Goal: Obtain resource: Download file/media

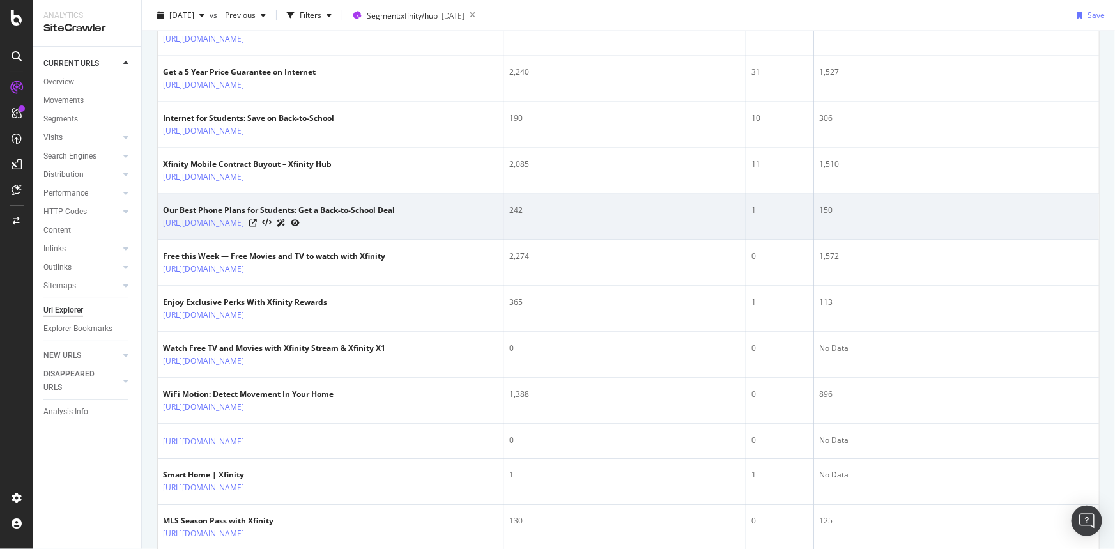
scroll to position [871, 0]
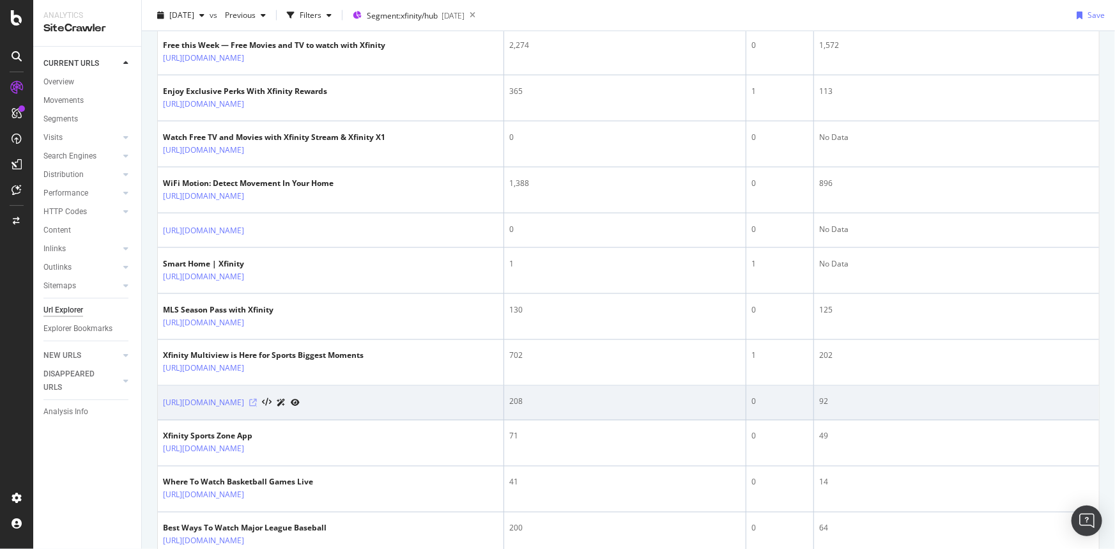
click at [257, 400] on icon at bounding box center [253, 403] width 8 height 8
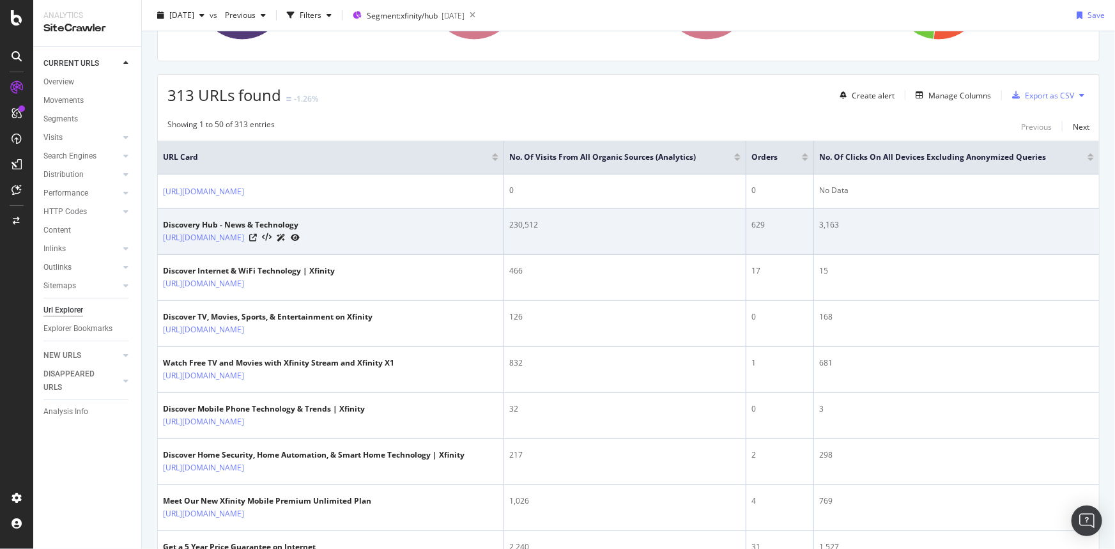
scroll to position [0, 0]
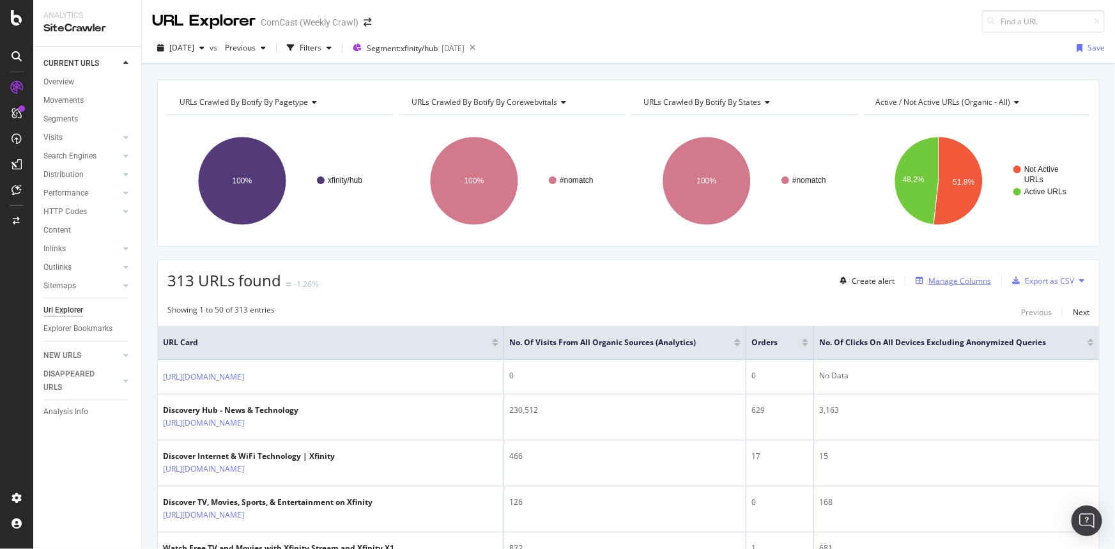
click at [941, 280] on div "Manage Columns" at bounding box center [960, 280] width 63 height 11
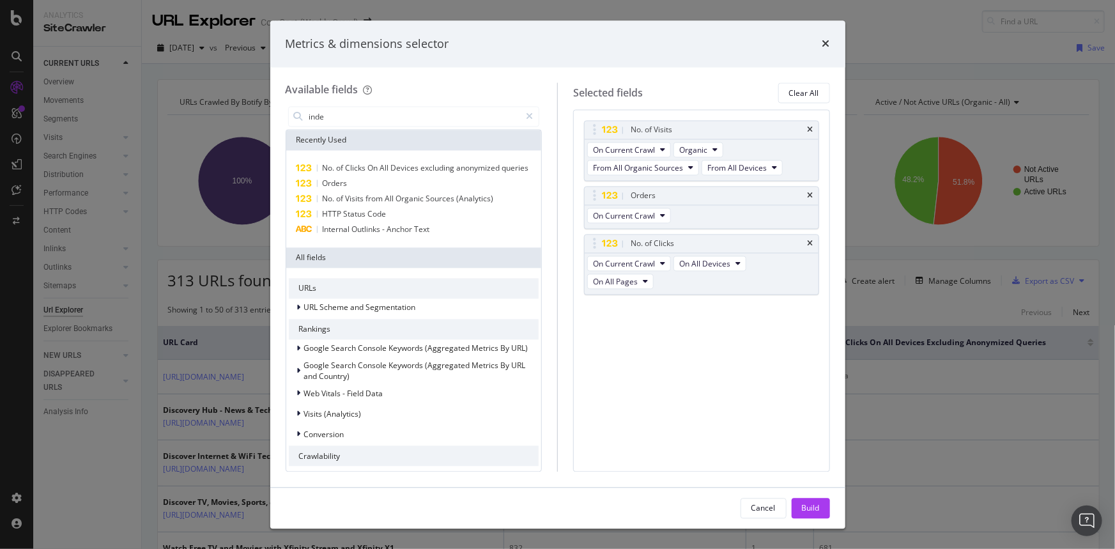
type input "inde"
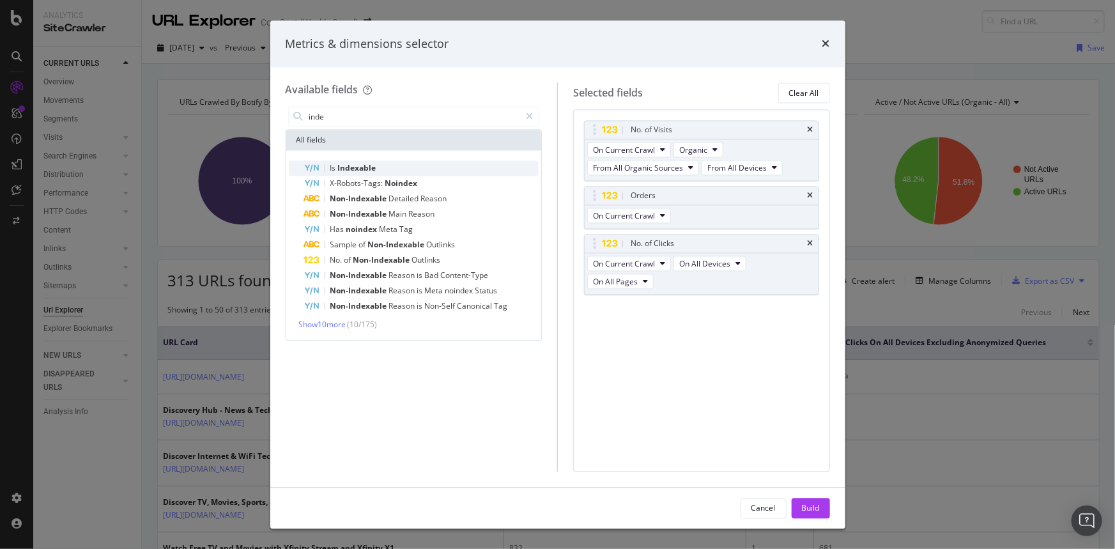
click at [416, 164] on div "Is Indexable" at bounding box center [421, 168] width 235 height 15
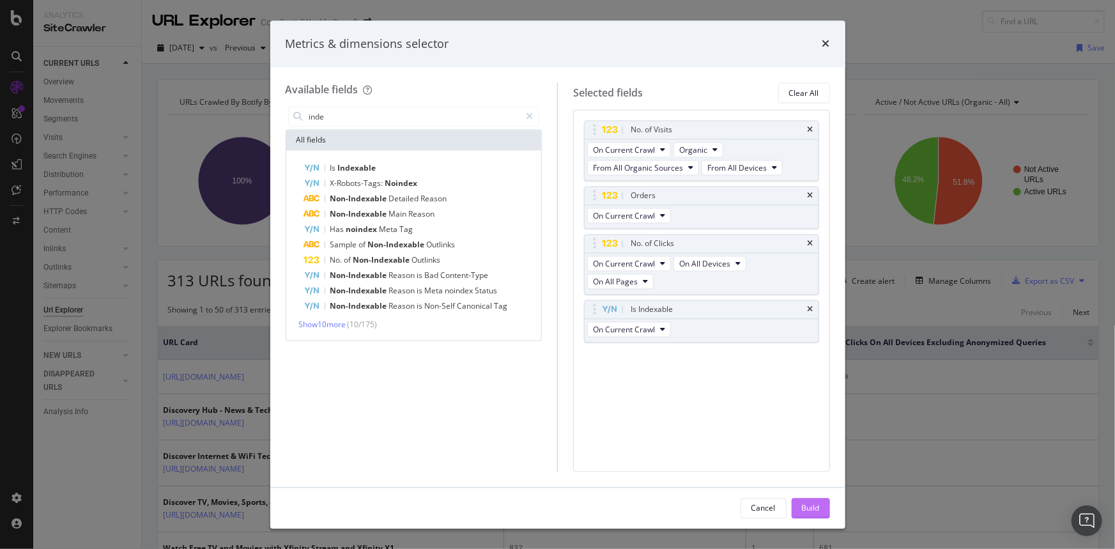
click at [819, 509] on div "Build" at bounding box center [811, 507] width 18 height 11
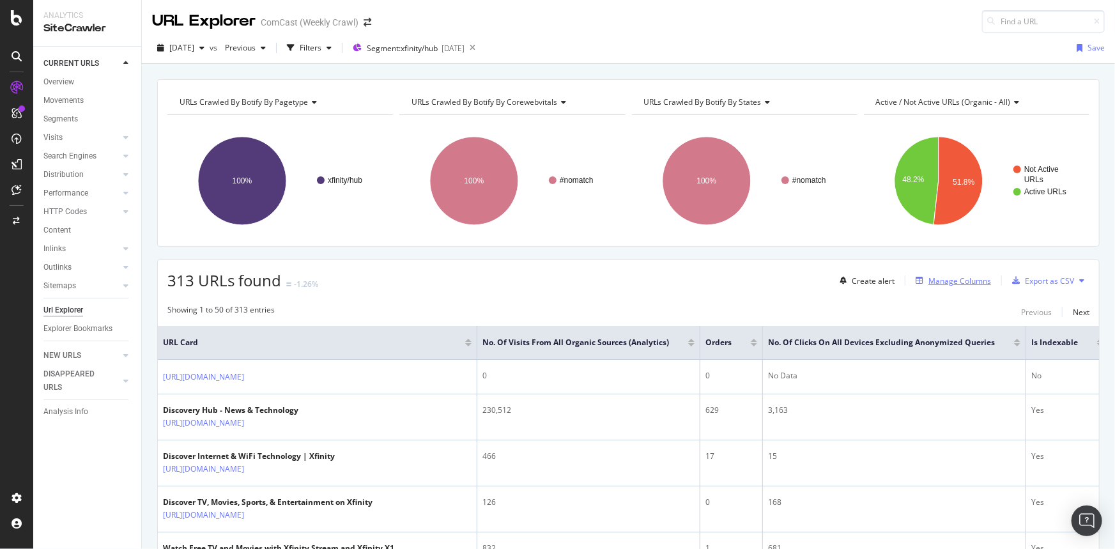
click at [970, 275] on div "Manage Columns" at bounding box center [960, 280] width 63 height 11
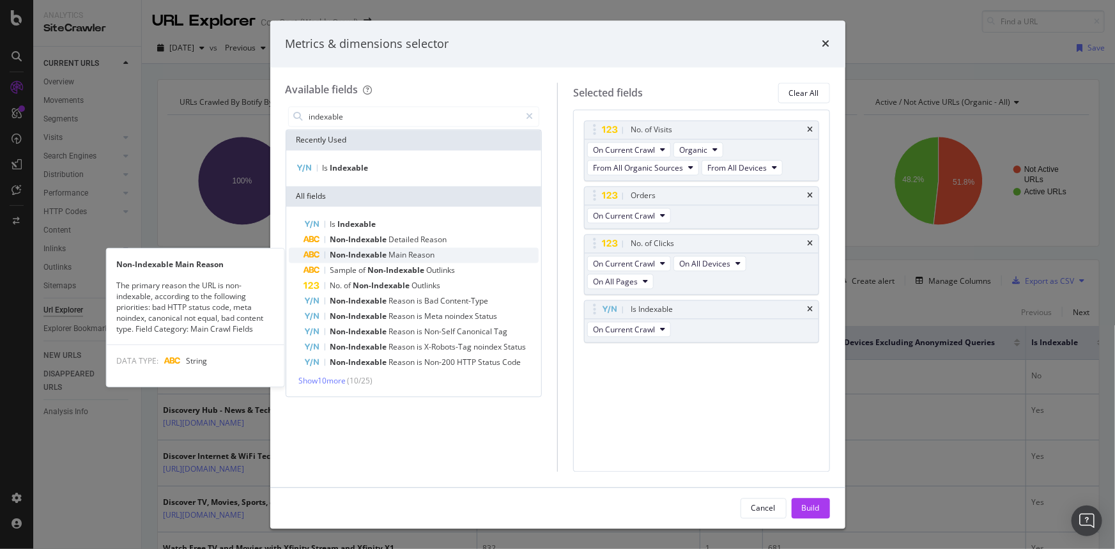
type input "indexable"
click at [389, 259] on span "Main" at bounding box center [399, 255] width 20 height 11
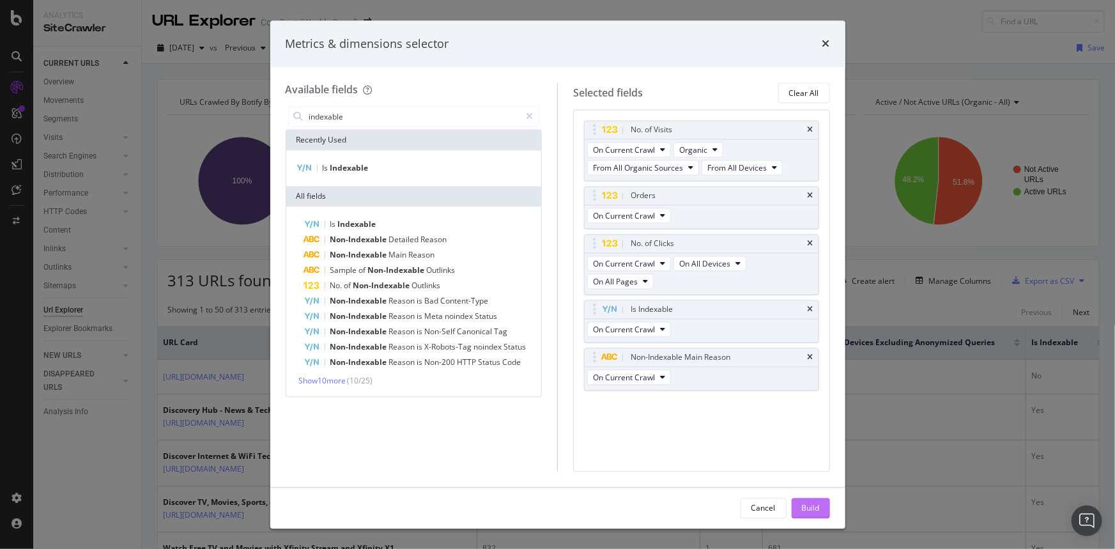
click at [818, 505] on div "Build" at bounding box center [811, 507] width 18 height 11
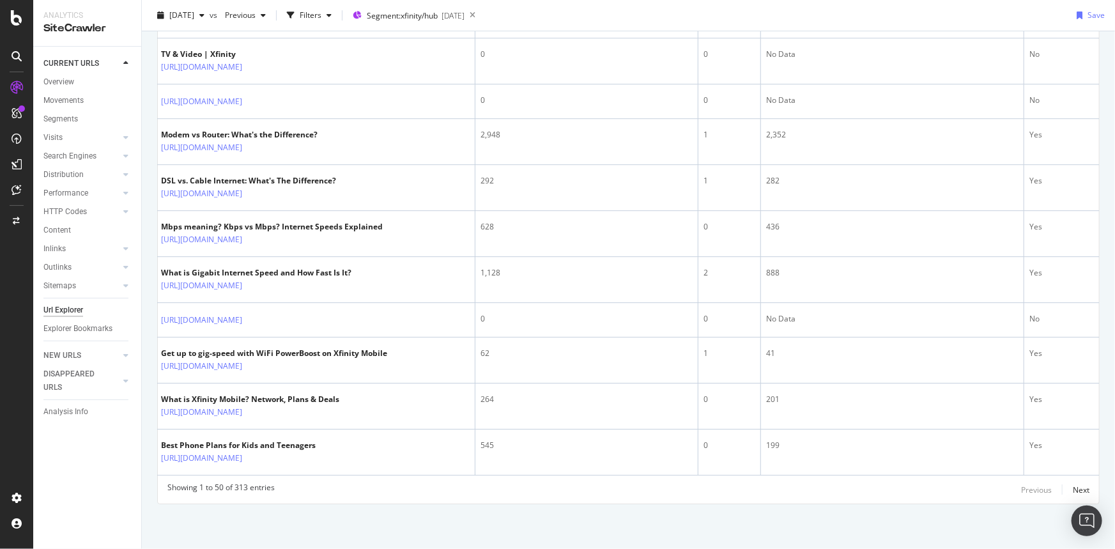
scroll to position [1010, 0]
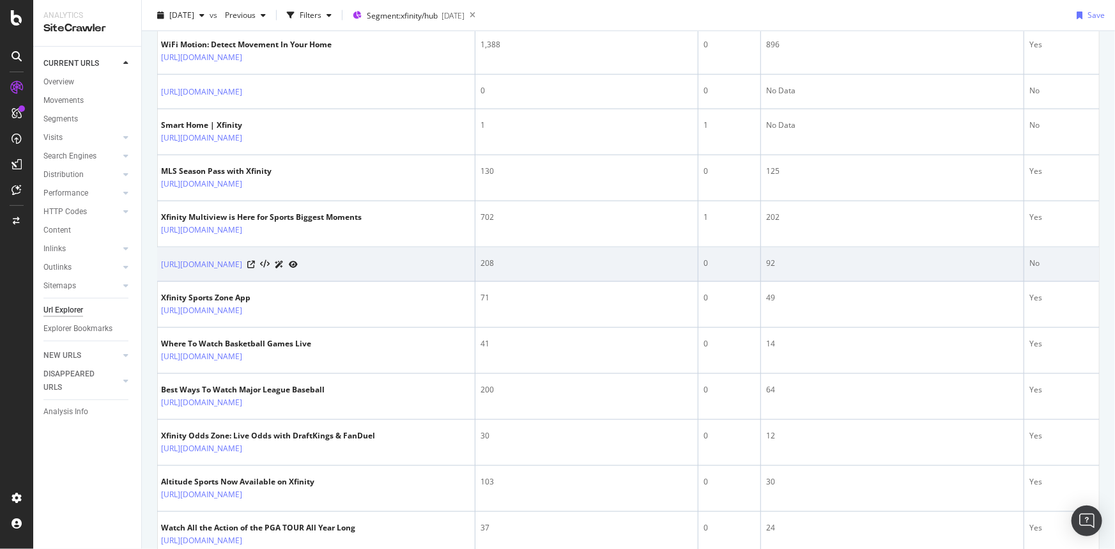
drag, startPoint x: 802, startPoint y: 269, endPoint x: 811, endPoint y: 270, distance: 9.0
click at [807, 269] on div "92" at bounding box center [892, 264] width 252 height 12
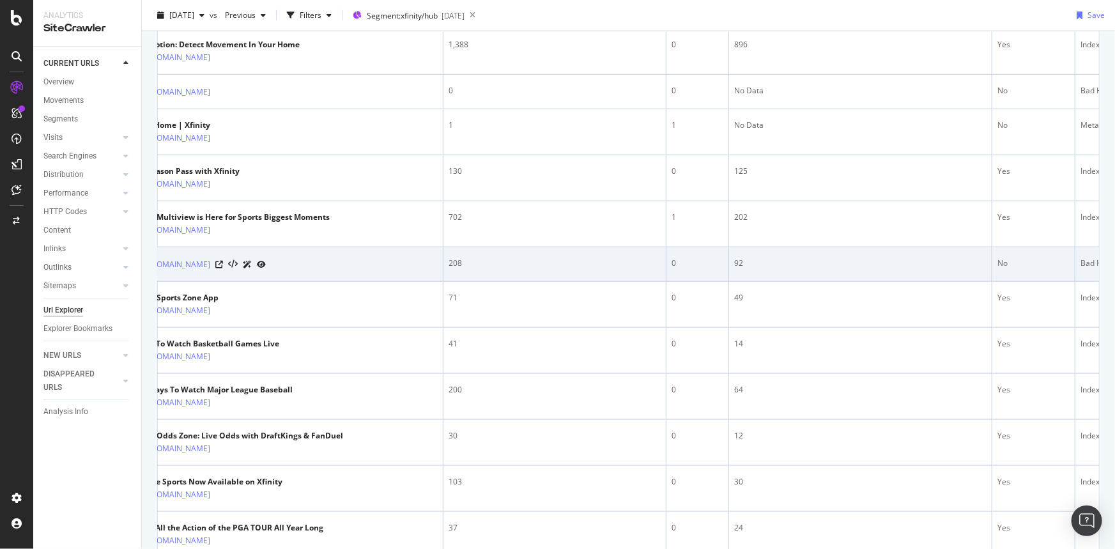
scroll to position [0, 155]
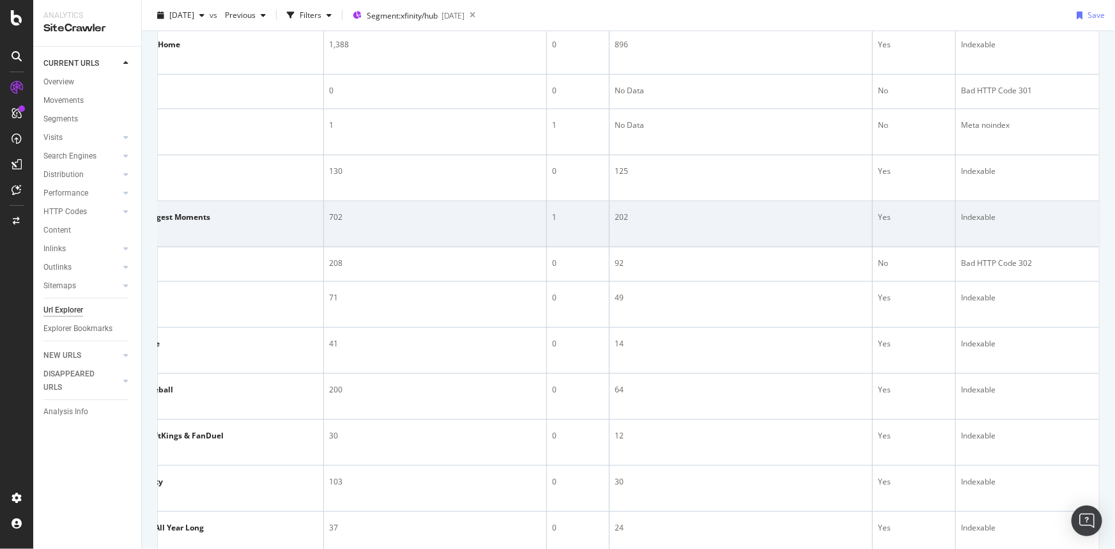
drag, startPoint x: 867, startPoint y: 251, endPoint x: 948, endPoint y: 254, distance: 81.2
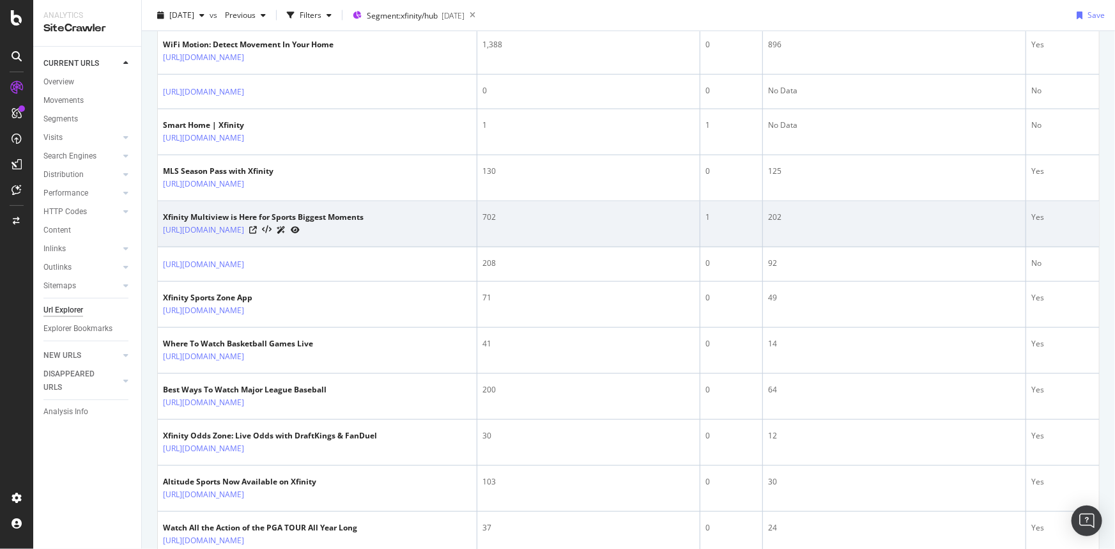
drag, startPoint x: 596, startPoint y: 235, endPoint x: 460, endPoint y: 228, distance: 136.3
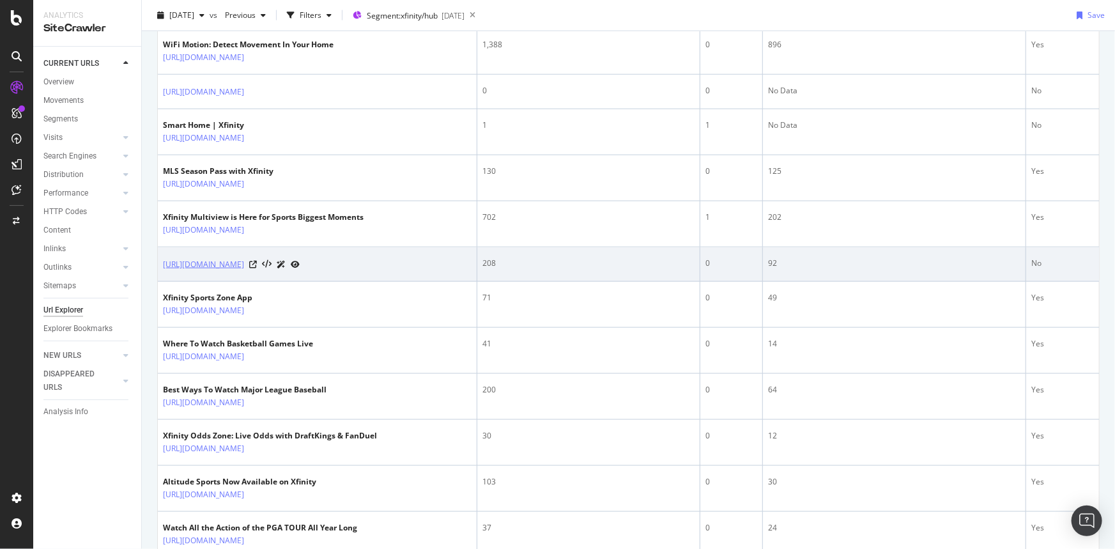
click at [244, 271] on link "[URL][DOMAIN_NAME]" at bounding box center [203, 264] width 81 height 13
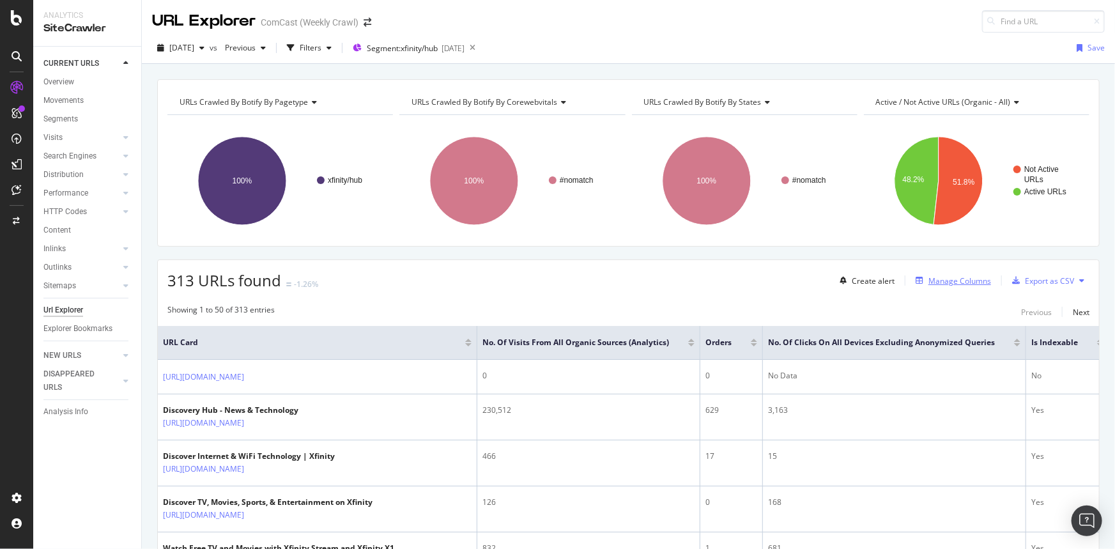
click at [943, 281] on div "Manage Columns" at bounding box center [960, 280] width 63 height 11
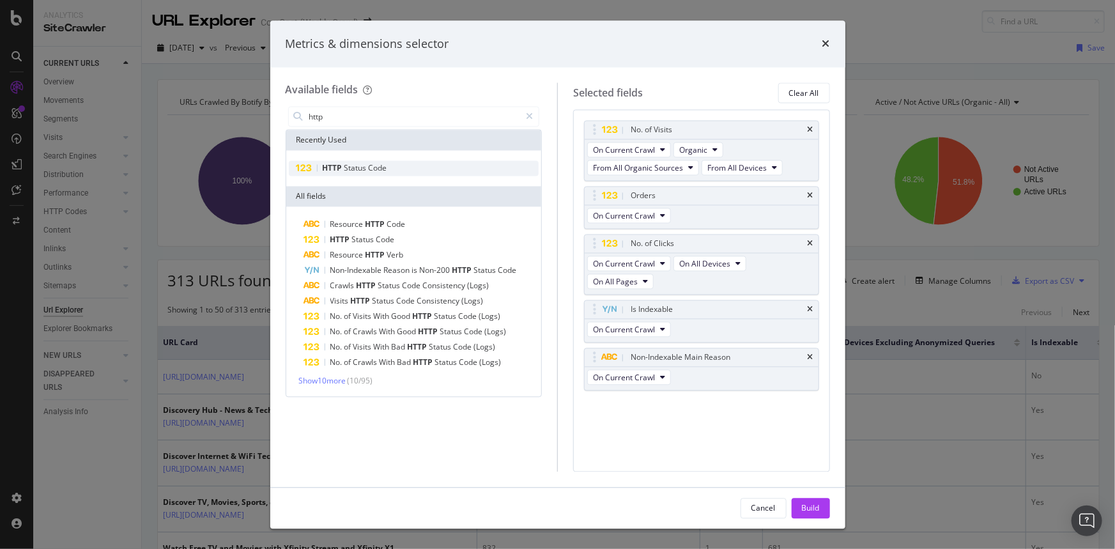
type input "http"
click at [382, 173] on div "HTTP Status Code" at bounding box center [414, 168] width 251 height 15
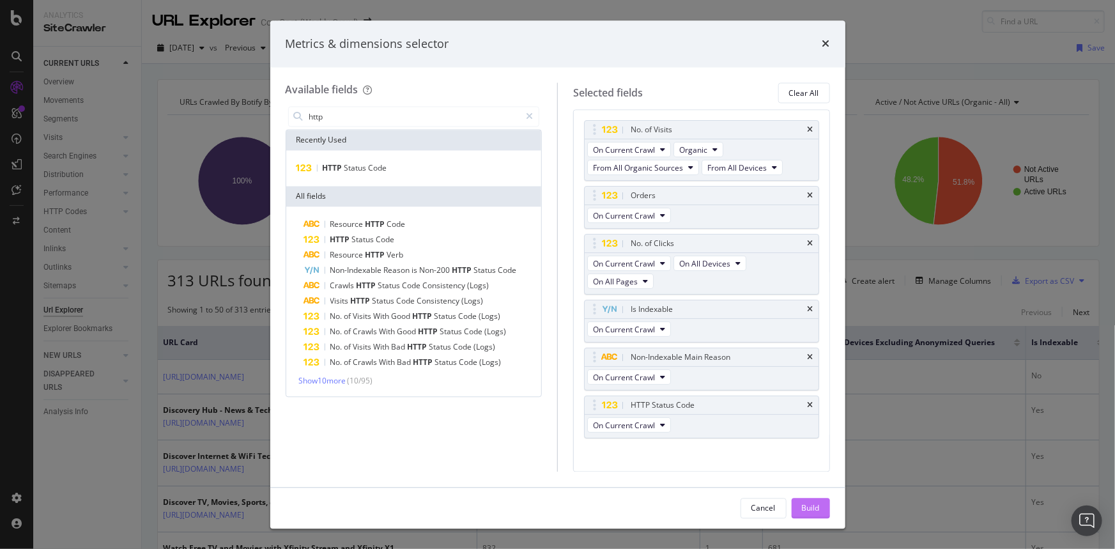
click at [819, 512] on div "Build" at bounding box center [811, 507] width 18 height 11
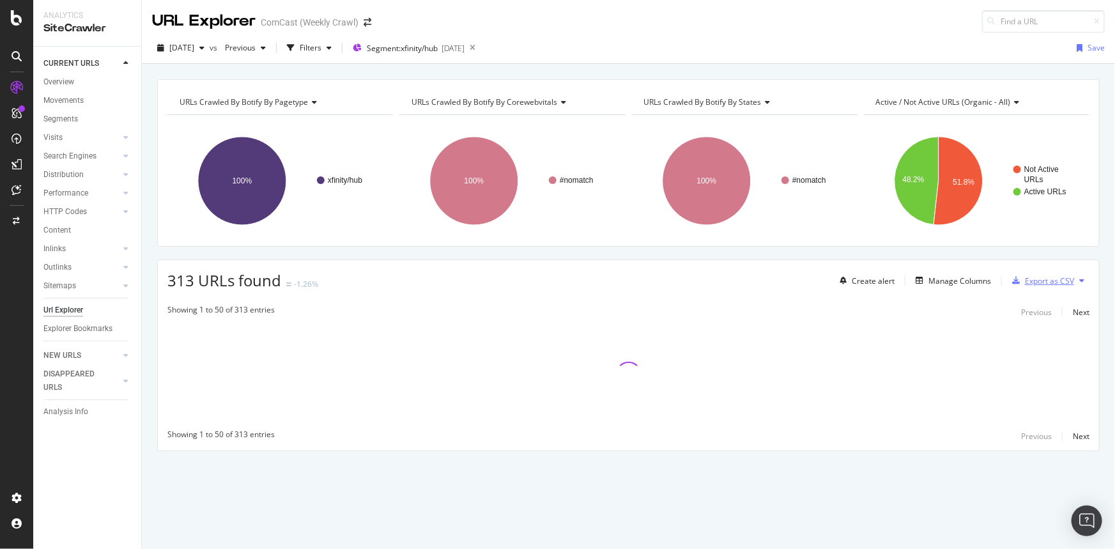
click at [1065, 286] on div "Export as CSV" at bounding box center [1040, 280] width 67 height 19
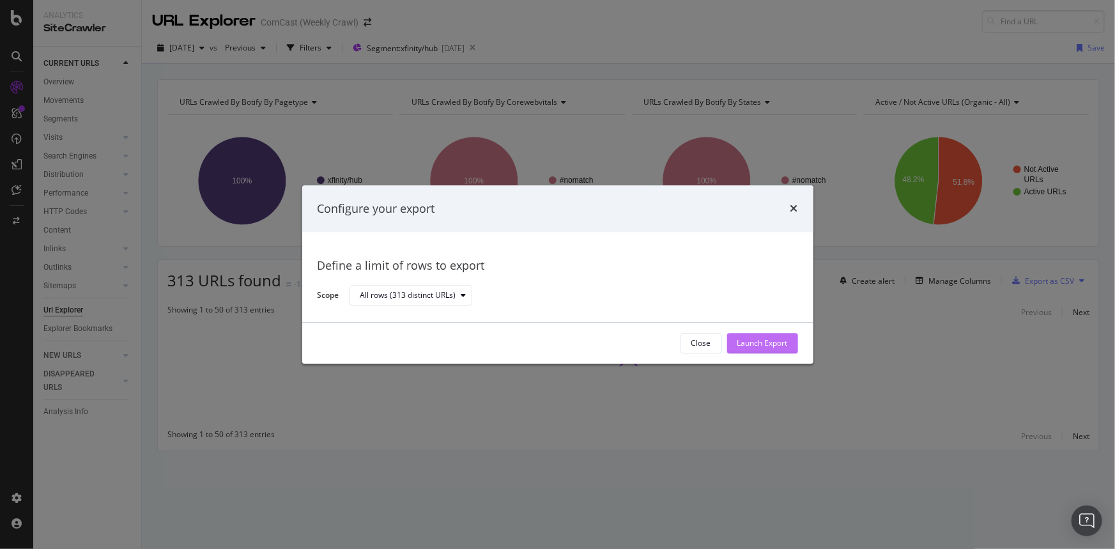
click at [769, 344] on div "Launch Export" at bounding box center [763, 343] width 50 height 11
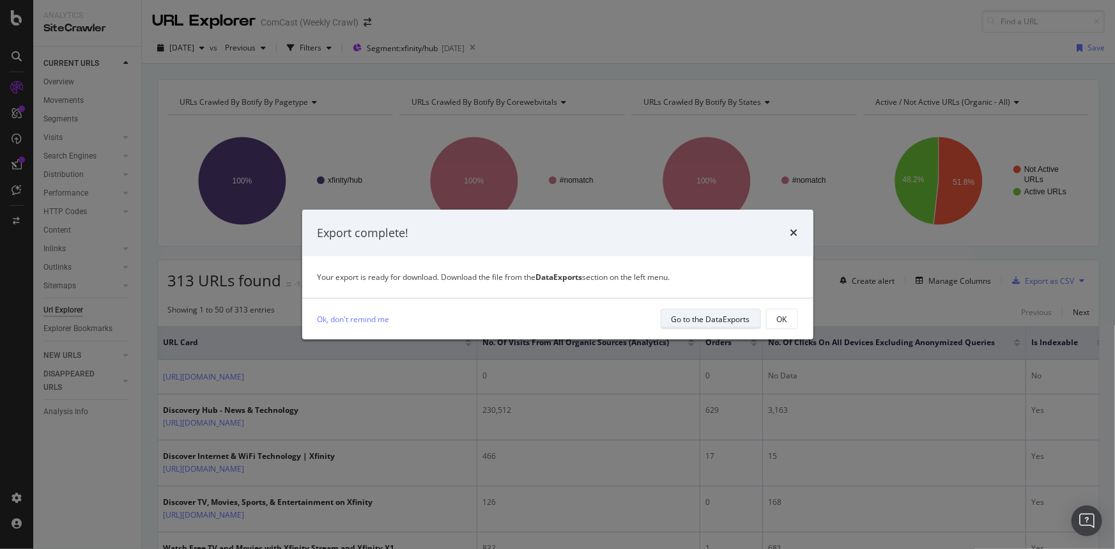
click at [726, 310] on div "Go to the DataExports" at bounding box center [711, 319] width 79 height 18
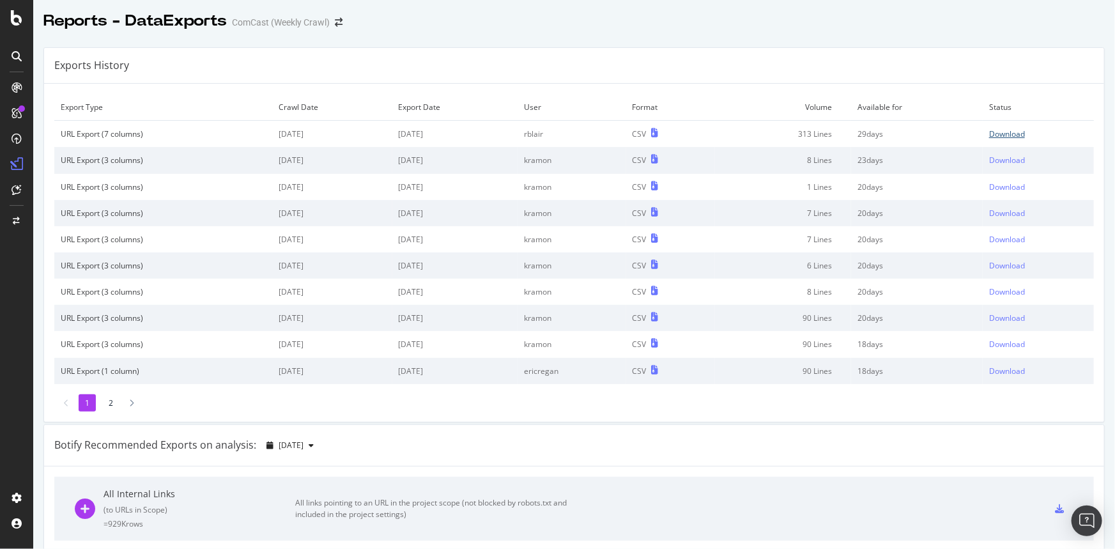
click at [989, 137] on div "Download" at bounding box center [1007, 133] width 36 height 11
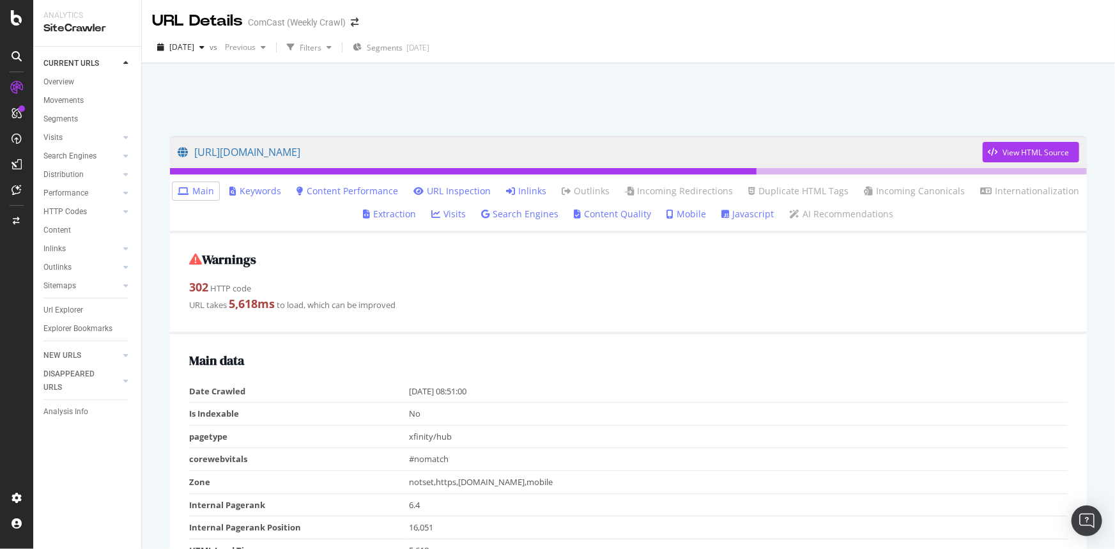
click at [486, 192] on link "URL Inspection" at bounding box center [451, 191] width 77 height 13
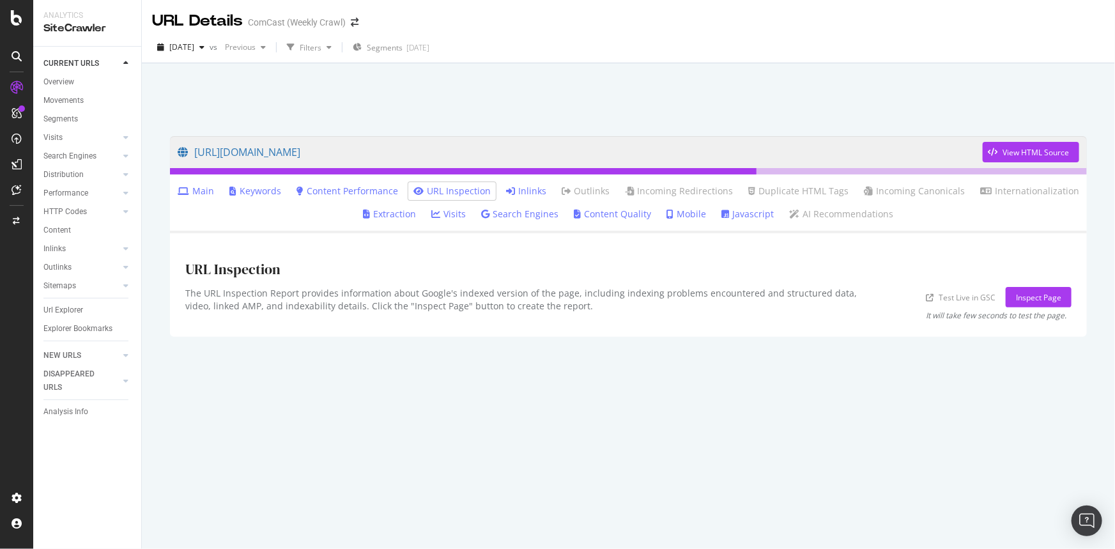
click at [209, 190] on link "Main" at bounding box center [196, 191] width 36 height 13
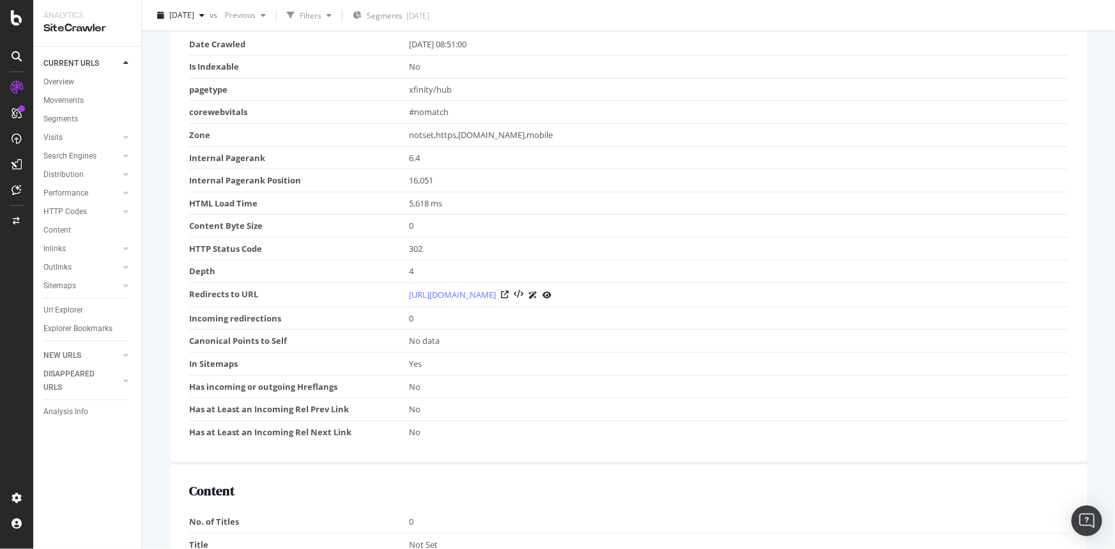
scroll to position [348, 0]
